Goal: Check status: Check status

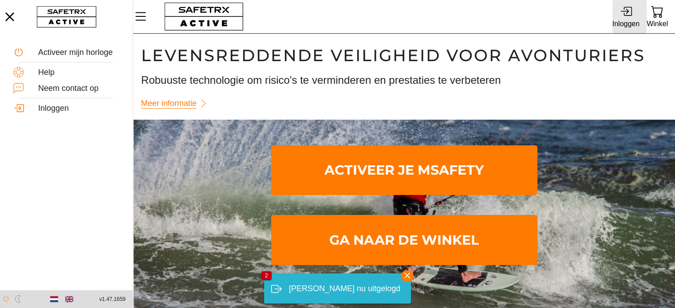
click at [623, 21] on div "Inloggen" at bounding box center [625, 24] width 27 height 12
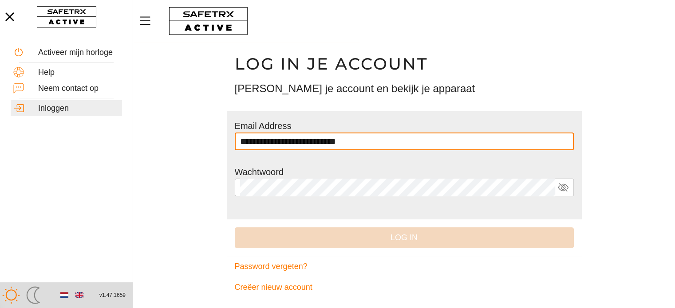
type input "**********"
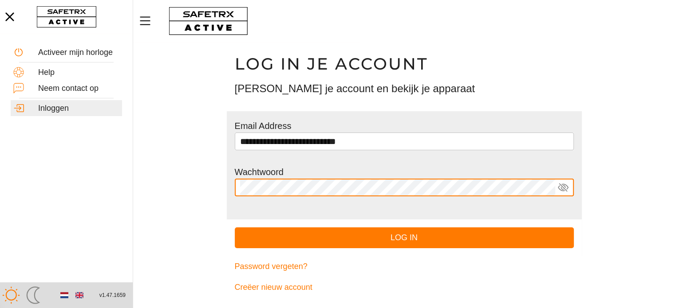
click at [235, 228] on button "Log in" at bounding box center [404, 238] width 339 height 21
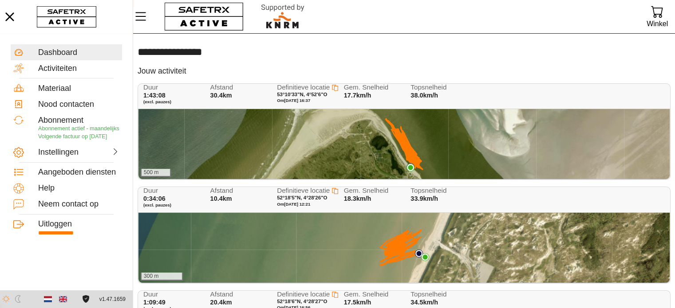
click at [398, 145] on div "500 m" at bounding box center [403, 144] width 531 height 70
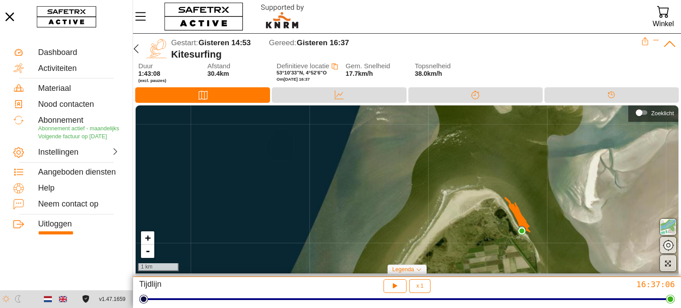
drag, startPoint x: 573, startPoint y: 232, endPoint x: 622, endPoint y: 203, distance: 57.4
click at [622, 203] on div "+ - 1 km" at bounding box center [407, 190] width 543 height 168
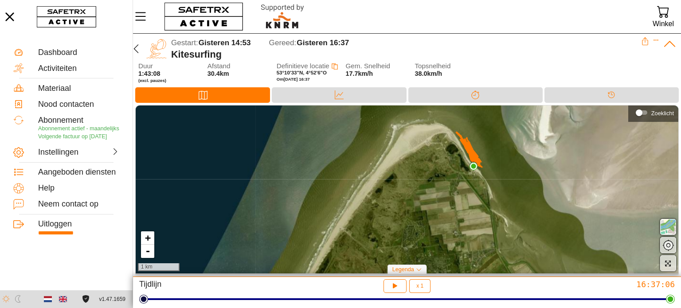
drag, startPoint x: 490, startPoint y: 197, endPoint x: 460, endPoint y: 157, distance: 50.0
click at [460, 157] on div "+ - 1 km" at bounding box center [407, 190] width 543 height 168
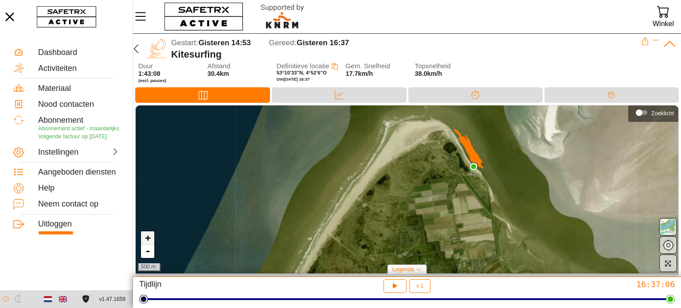
click at [149, 236] on link "+" at bounding box center [147, 238] width 13 height 13
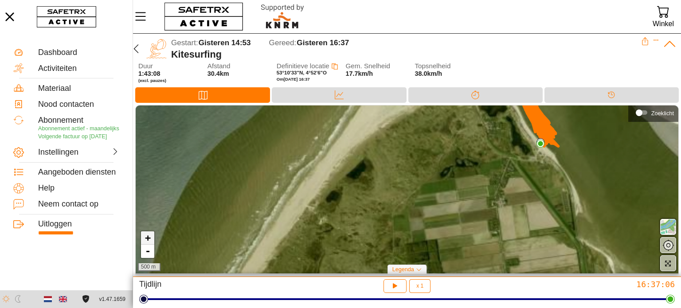
click at [149, 236] on link "+" at bounding box center [147, 238] width 13 height 13
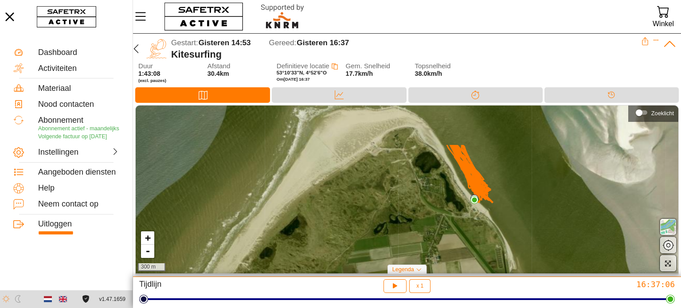
drag, startPoint x: 479, startPoint y: 163, endPoint x: 409, endPoint y: 221, distance: 90.6
click at [409, 221] on div "+ - 300 m" at bounding box center [407, 190] width 543 height 168
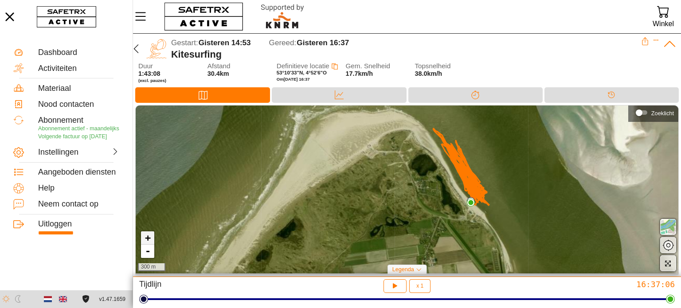
click at [149, 237] on link "+" at bounding box center [147, 238] width 13 height 13
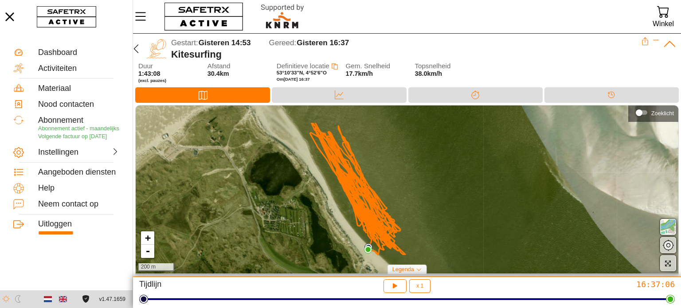
drag, startPoint x: 484, startPoint y: 154, endPoint x: 318, endPoint y: 189, distance: 169.8
click at [318, 189] on div "+ - 200 m" at bounding box center [407, 190] width 543 height 168
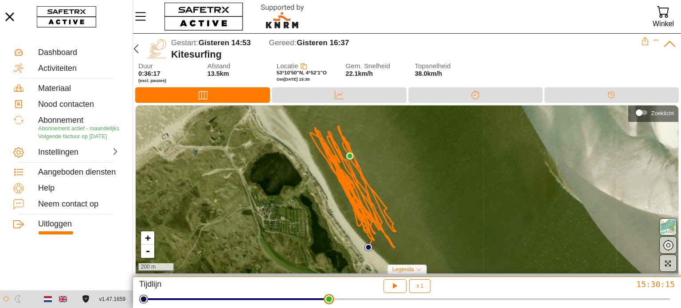
drag, startPoint x: 142, startPoint y: 296, endPoint x: 328, endPoint y: 321, distance: 187.5
click at [328, 308] on html "**********" at bounding box center [340, 154] width 681 height 308
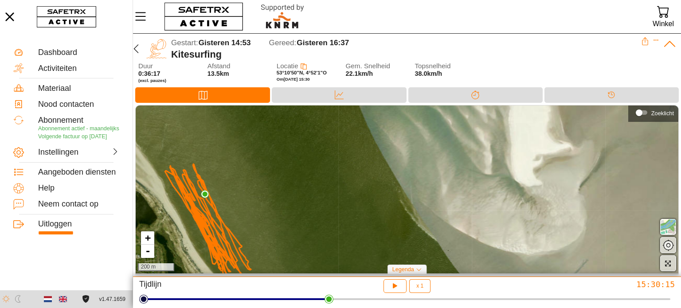
drag, startPoint x: 552, startPoint y: 206, endPoint x: 407, endPoint y: 244, distance: 150.0
click at [407, 244] on div "+ - 200 m" at bounding box center [407, 190] width 543 height 168
click at [338, 94] on icon at bounding box center [339, 94] width 9 height 9
